Goal: Find specific page/section: Find specific page/section

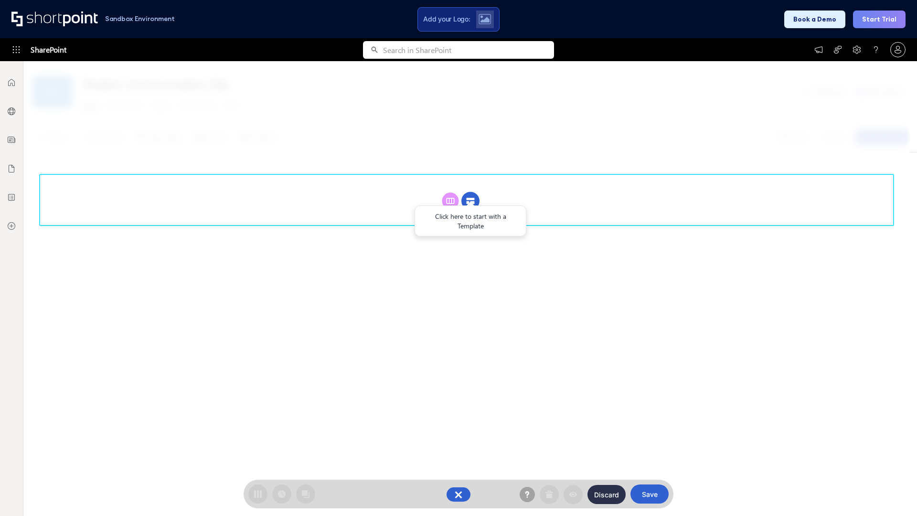
click at [471, 201] on circle at bounding box center [471, 201] width 18 height 18
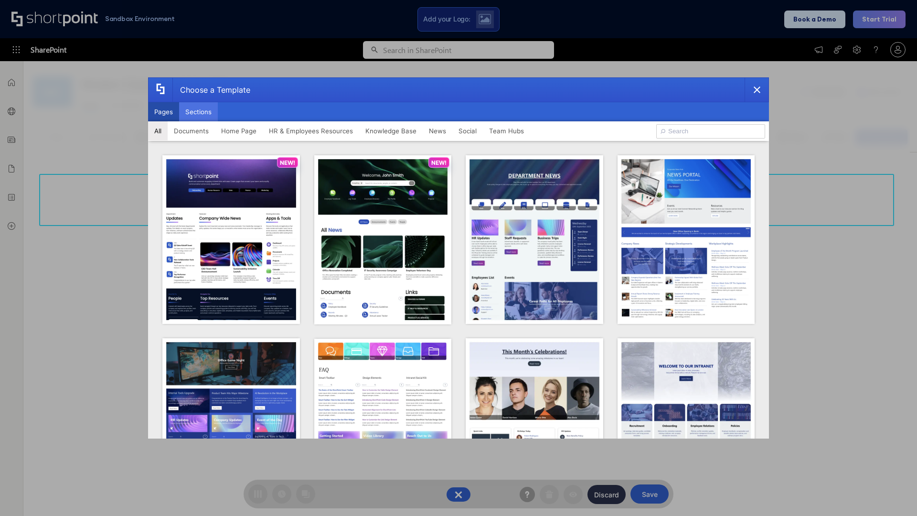
click at [198, 112] on button "Sections" at bounding box center [198, 111] width 39 height 19
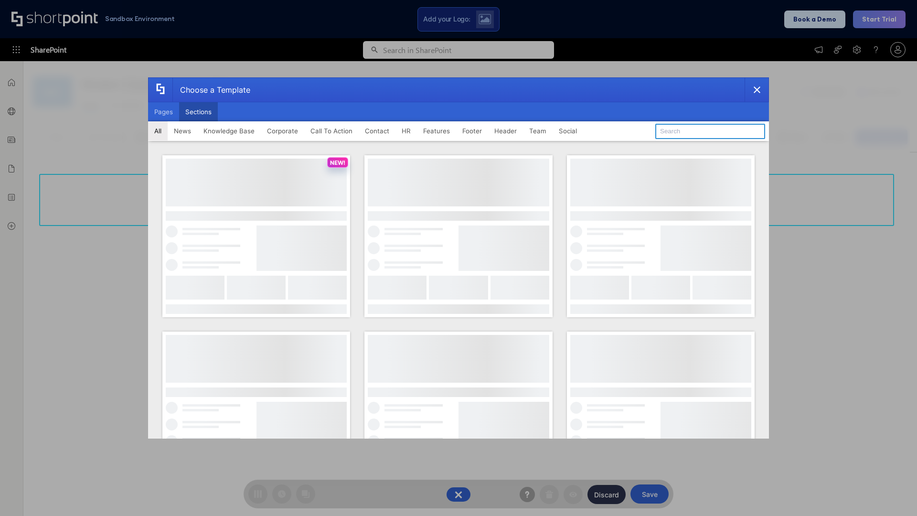
type input "Knowledge Base 2"
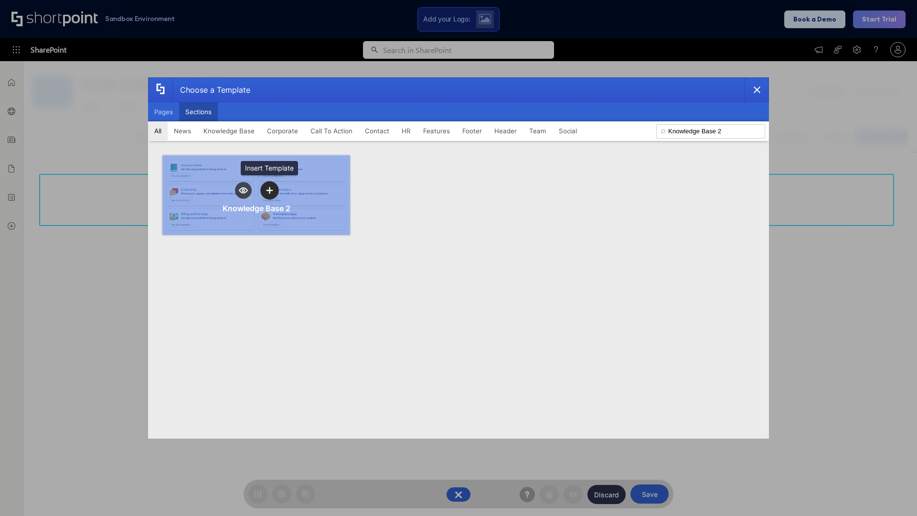
click at [269, 190] on icon "template selector" at bounding box center [269, 190] width 7 height 7
